Goal: Obtain resource: Download file/media

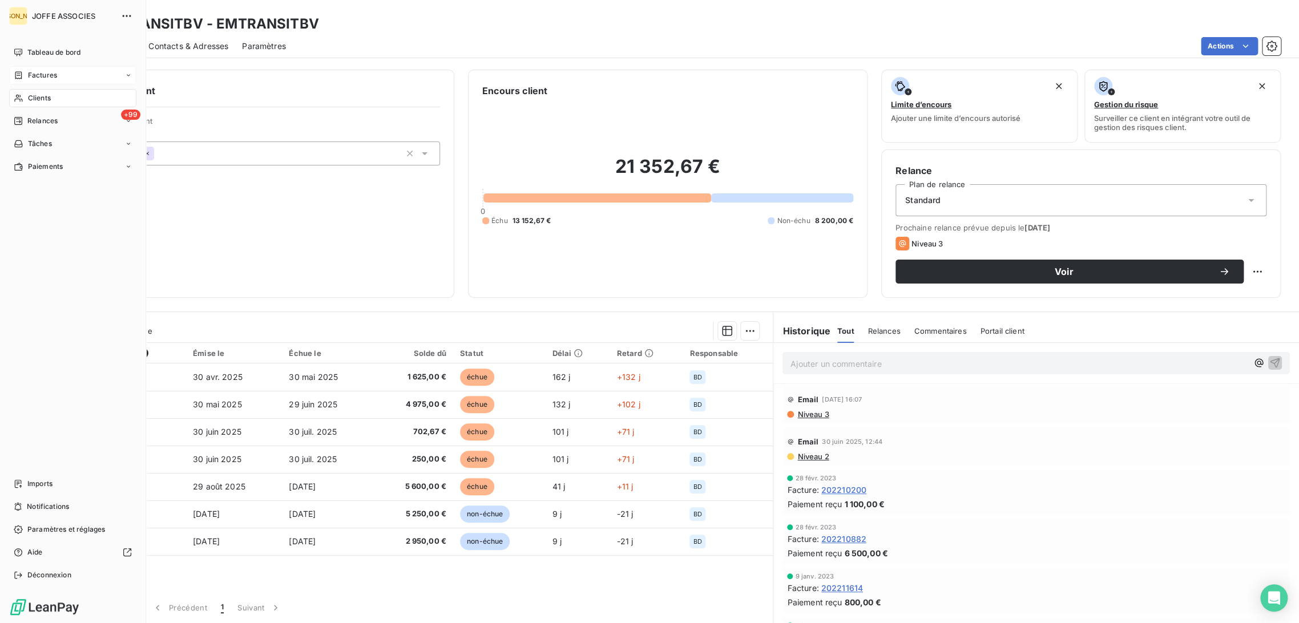
drag, startPoint x: 32, startPoint y: 77, endPoint x: 47, endPoint y: 80, distance: 15.1
click at [32, 77] on span "Factures" at bounding box center [42, 75] width 29 height 10
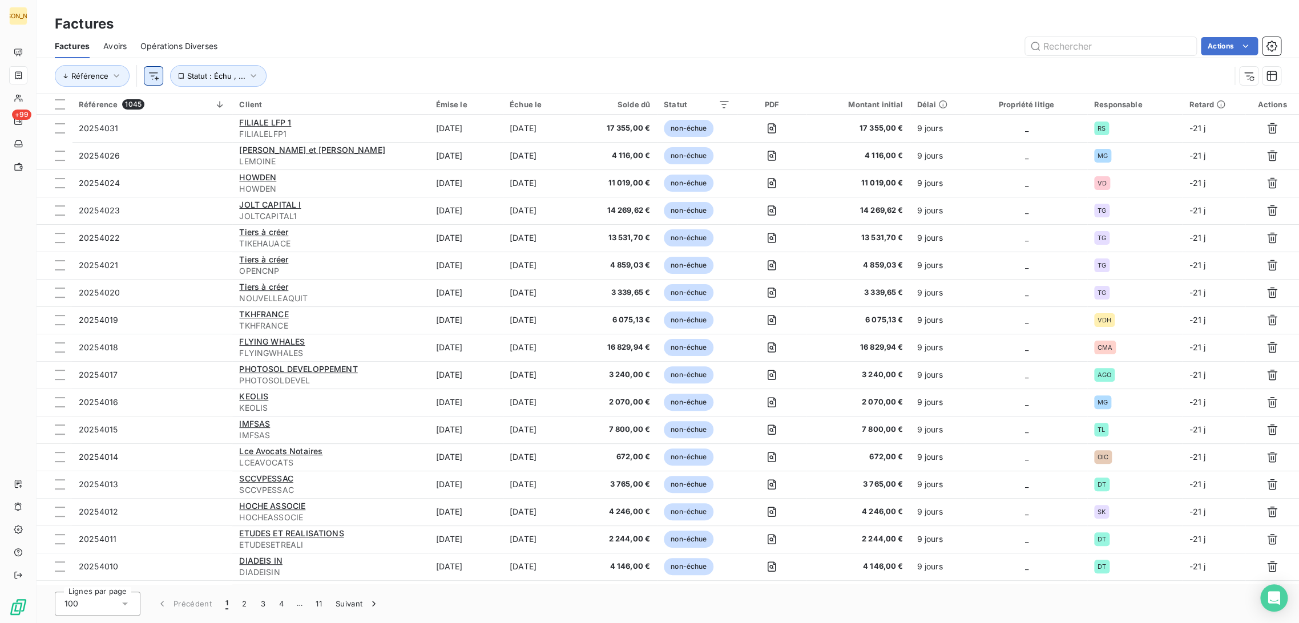
click at [151, 78] on html "JA +99 Factures Factures Avoirs Opérations Diverses Actions Référence Statut : …" at bounding box center [649, 311] width 1299 height 623
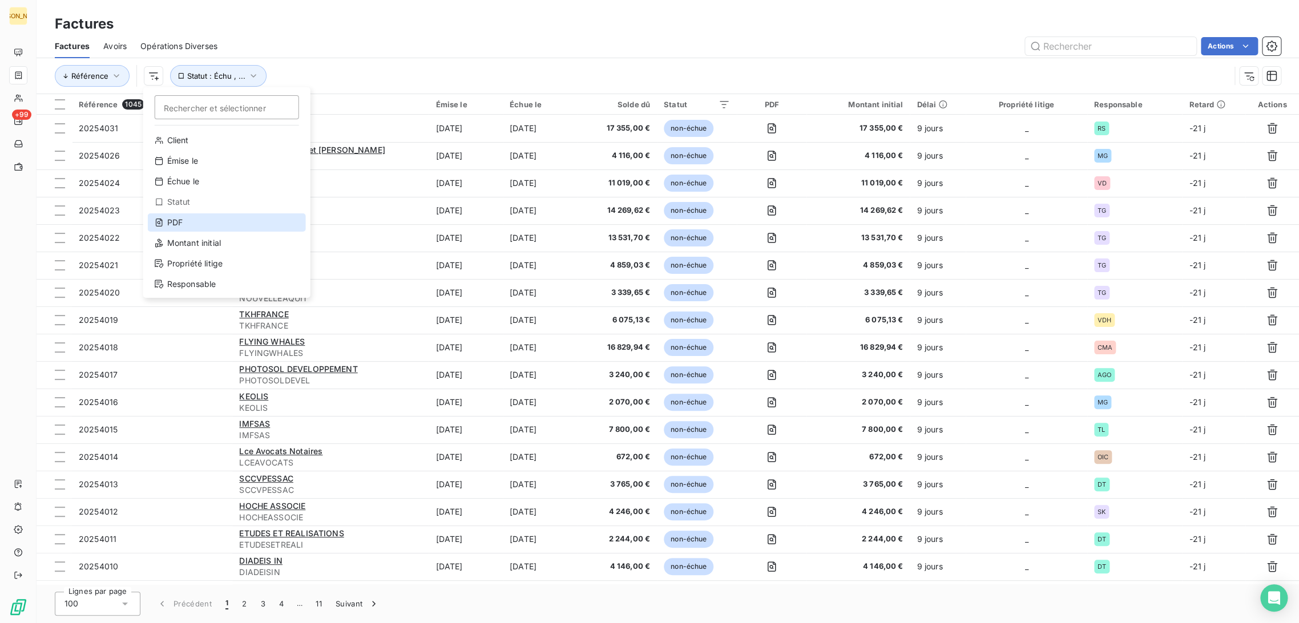
click at [183, 223] on div "PDF" at bounding box center [227, 222] width 158 height 18
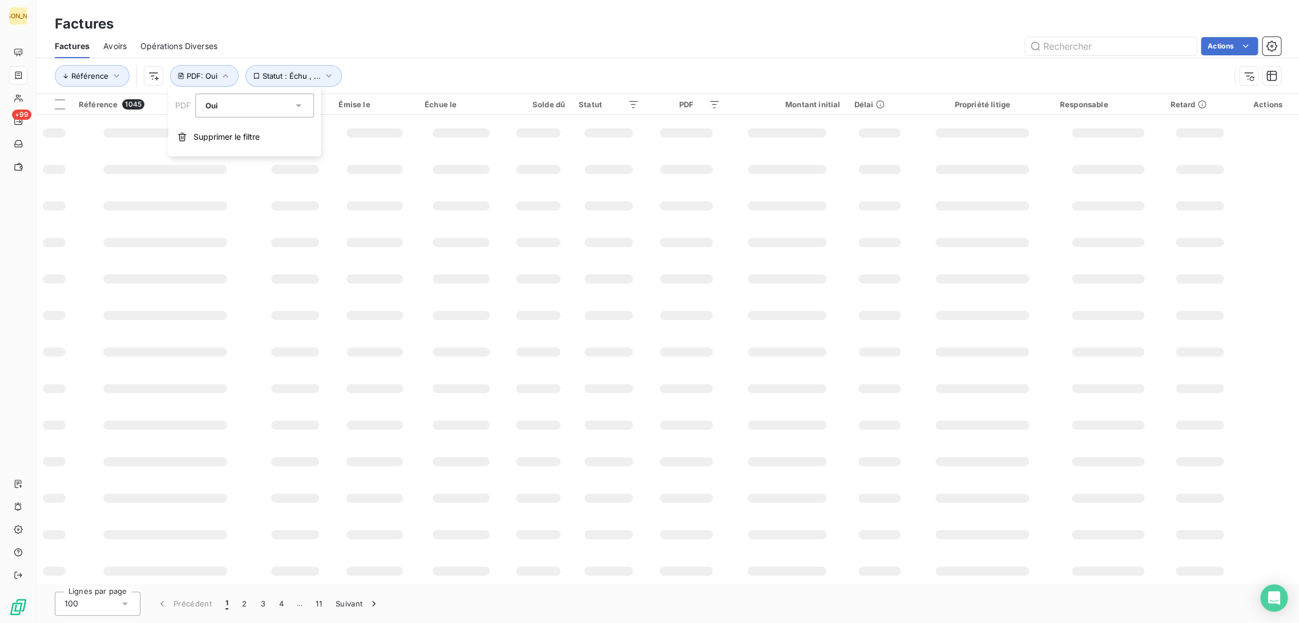
click at [233, 111] on div "Oui" at bounding box center [249, 106] width 88 height 16
drag, startPoint x: 230, startPoint y: 155, endPoint x: 268, endPoint y: 147, distance: 38.4
click at [232, 154] on li "Non" at bounding box center [255, 153] width 119 height 21
click at [376, 33] on div "Factures" at bounding box center [668, 24] width 1262 height 21
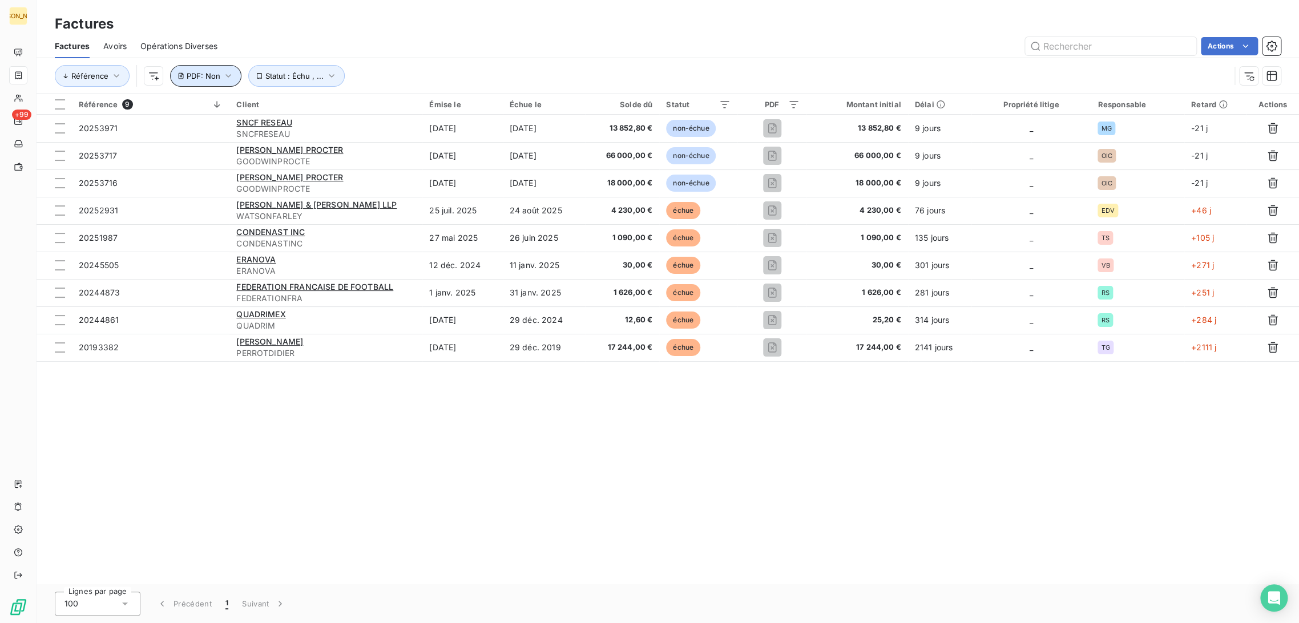
click at [208, 71] on span "PDF : Non" at bounding box center [204, 75] width 34 height 9
click at [212, 134] on span "Supprimer le filtre" at bounding box center [226, 136] width 66 height 11
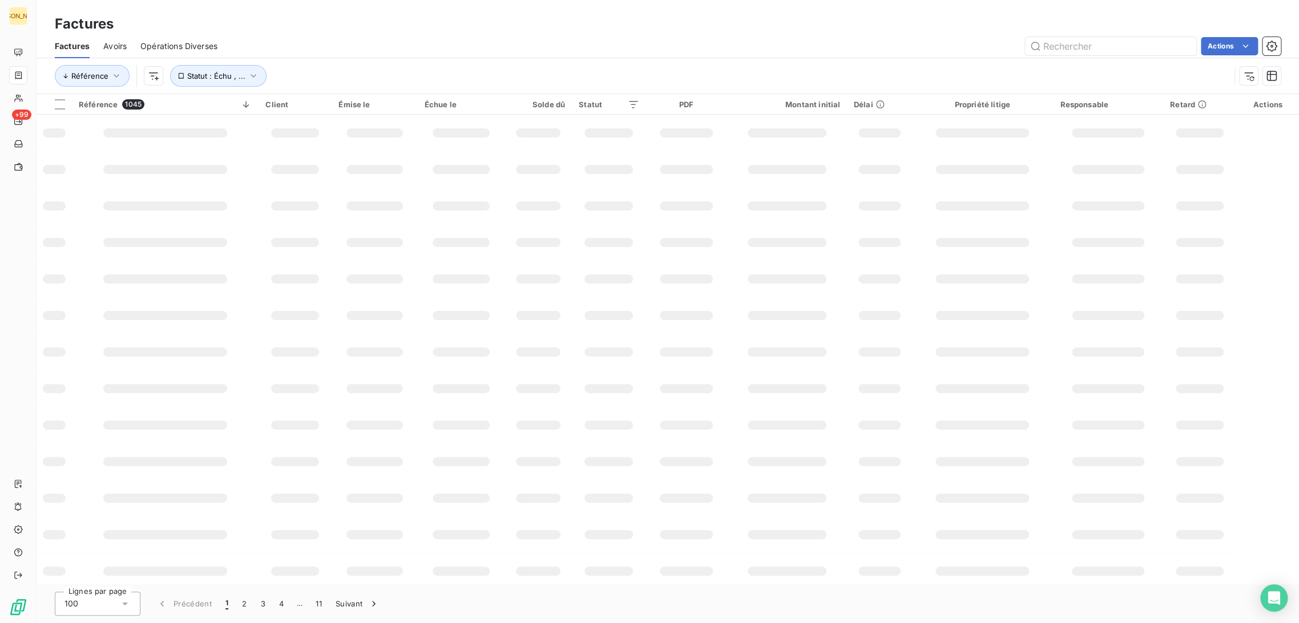
click at [266, 31] on div "Factures" at bounding box center [668, 24] width 1262 height 21
